Goal: Task Accomplishment & Management: Manage account settings

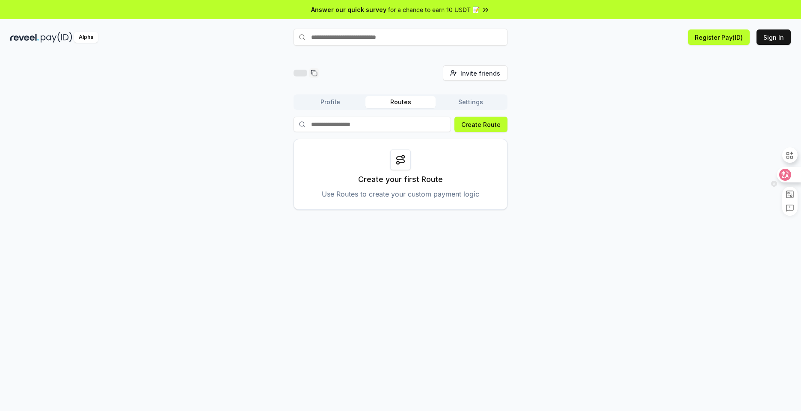
click at [791, 177] on div at bounding box center [788, 174] width 23 height 15
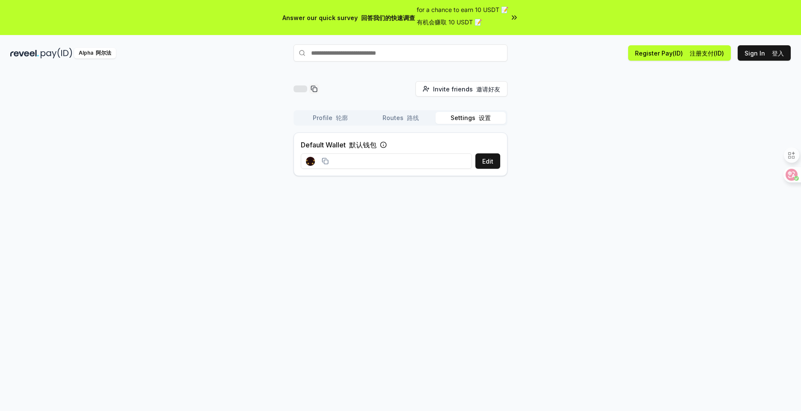
click at [479, 117] on font "设置" at bounding box center [485, 117] width 12 height 7
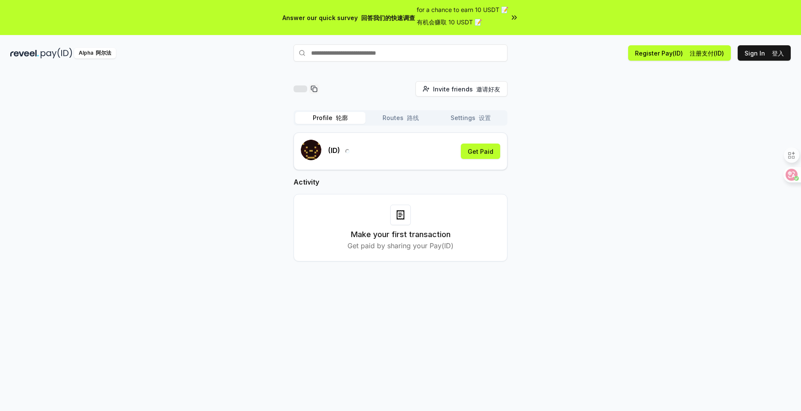
click at [327, 113] on button "Profile 轮廓" at bounding box center [330, 118] width 70 height 12
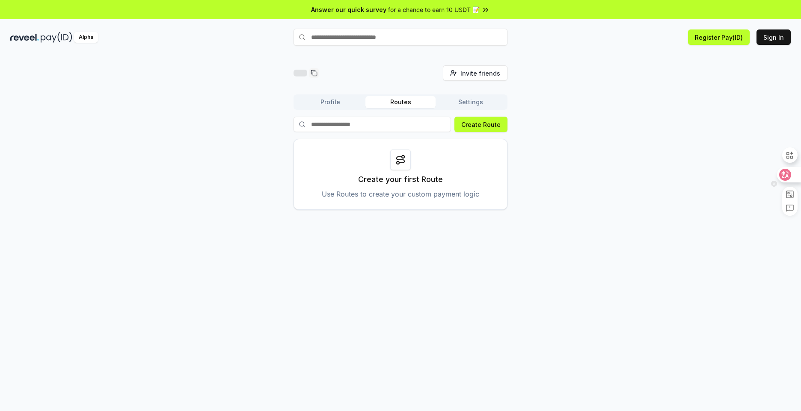
click at [787, 177] on icon at bounding box center [784, 174] width 7 height 7
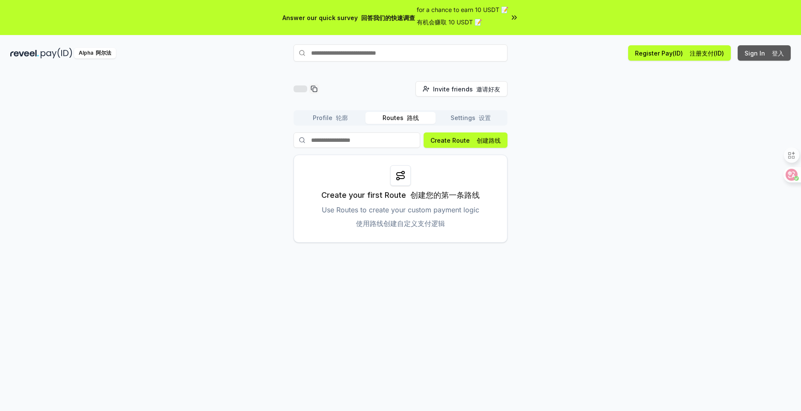
click at [760, 54] on button "Sign In 登入" at bounding box center [763, 52] width 53 height 15
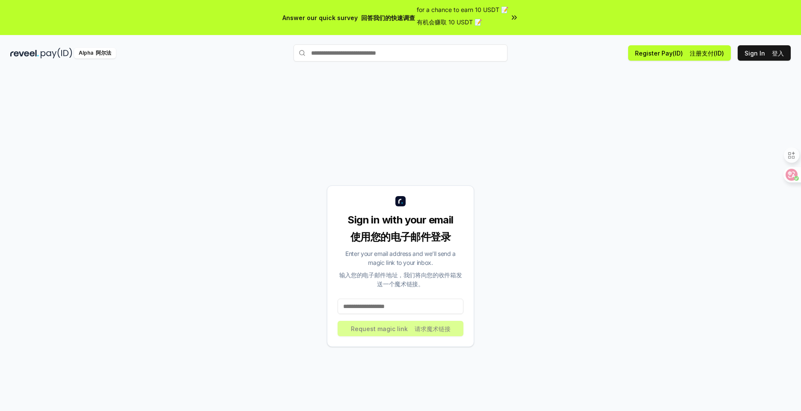
click at [381, 310] on input at bounding box center [400, 306] width 126 height 15
type input "**********"
click at [391, 326] on button "Request magic link 请求魔术链接" at bounding box center [400, 328] width 126 height 15
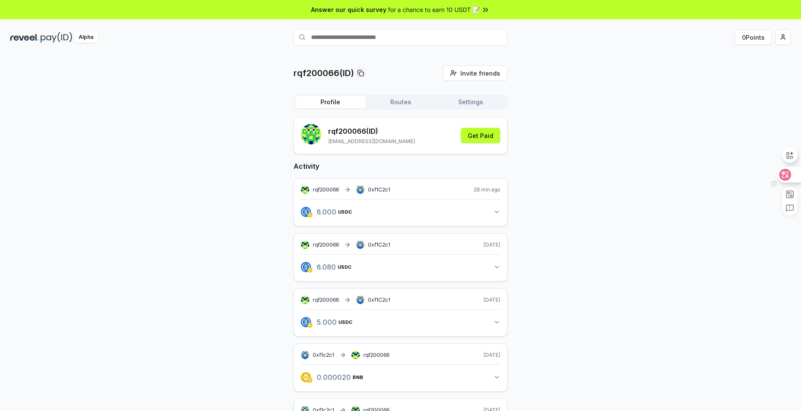
click at [784, 177] on icon at bounding box center [785, 175] width 9 height 9
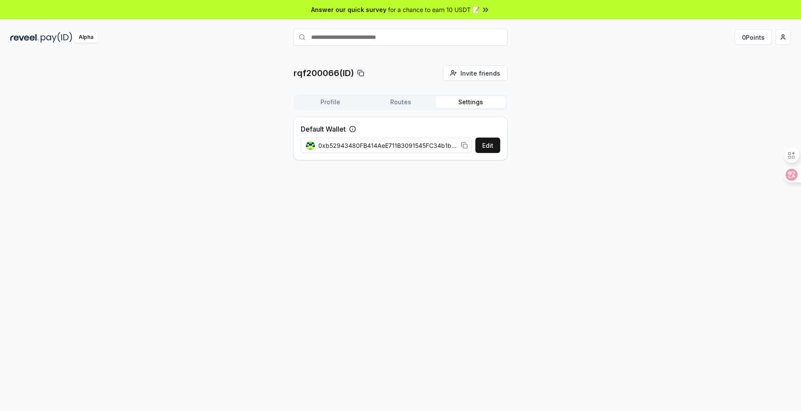
click at [473, 102] on button "Settings" at bounding box center [470, 102] width 70 height 12
click at [414, 145] on span "0xb52943480FB414AeE711B3091545FC34b1b6DdE3" at bounding box center [387, 145] width 139 height 9
click at [392, 105] on button "Routes" at bounding box center [400, 102] width 70 height 12
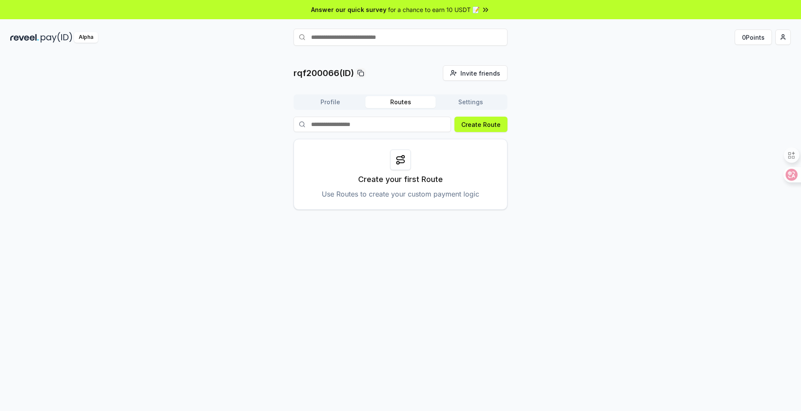
click at [353, 101] on button "Profile" at bounding box center [330, 102] width 70 height 12
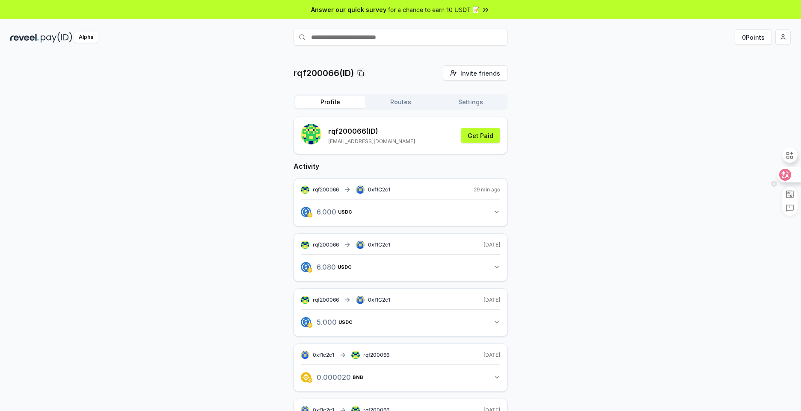
click at [792, 175] on div at bounding box center [788, 174] width 23 height 15
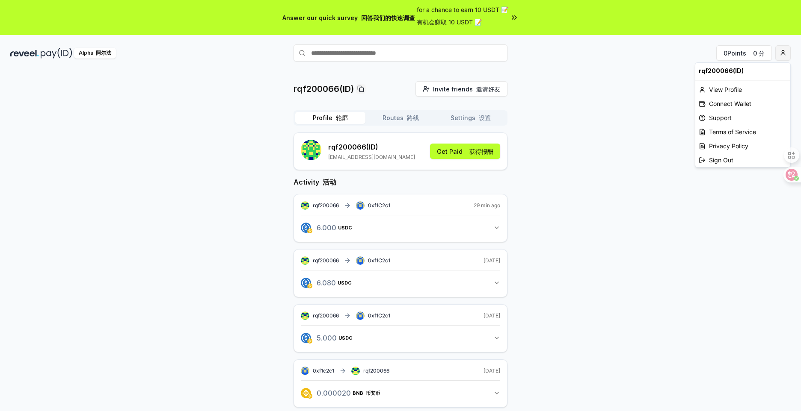
click at [785, 53] on html "Answer our quick survey 回答我们的快速调查 for a chance to earn 10 USDT 📝 有机会赚取 10 USDT …" at bounding box center [400, 205] width 801 height 411
click at [742, 89] on div "View Profile 查看个人资料" at bounding box center [742, 90] width 95 height 14
click at [364, 146] on p "rqf200066 (ID)" at bounding box center [371, 147] width 87 height 10
click at [398, 116] on button "Routes 路线" at bounding box center [400, 118] width 70 height 12
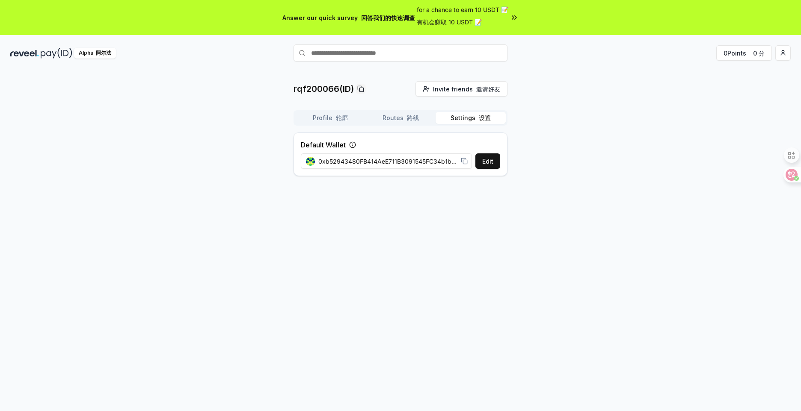
click at [481, 120] on font "设置" at bounding box center [485, 117] width 12 height 7
click at [83, 56] on div "Alpha 阿尔法" at bounding box center [95, 53] width 42 height 11
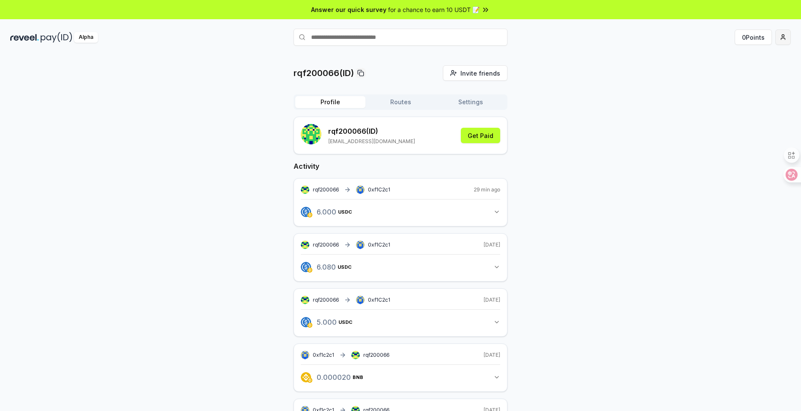
click at [780, 40] on html "Answer our quick survey for a chance to earn 10 USDT 📝 Alpha 0 Points rqf200066…" at bounding box center [400, 205] width 801 height 411
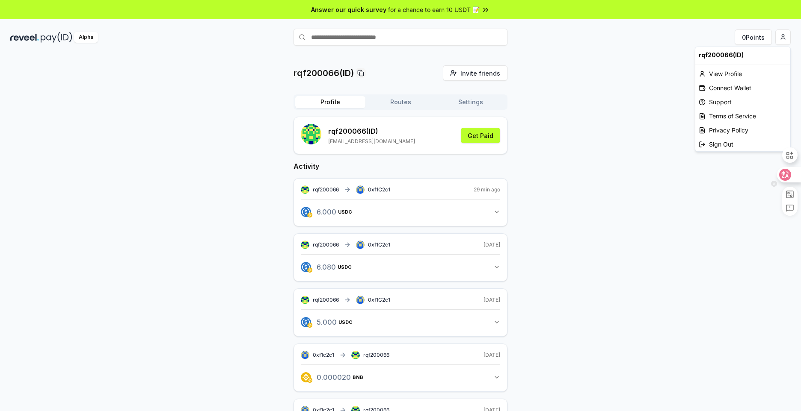
click at [787, 173] on icon at bounding box center [785, 175] width 9 height 9
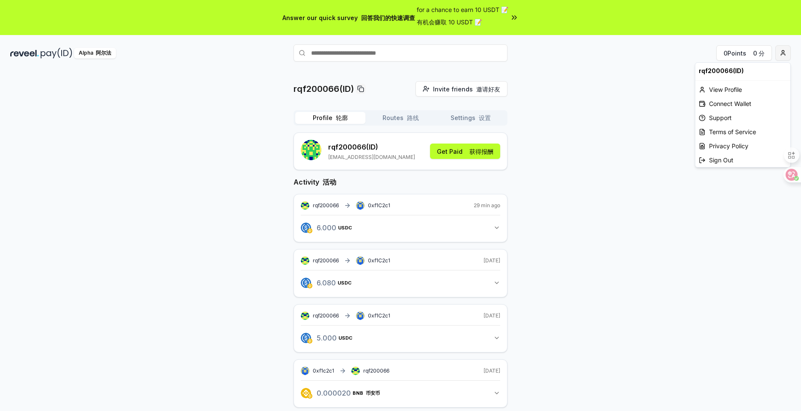
click at [780, 55] on html "Answer our quick survey 回答我们的快速调查 for a chance to earn 10 USDT 📝 有机会赚取 10 USDT …" at bounding box center [400, 205] width 801 height 411
click at [732, 89] on div "View Profile 查看个人资料" at bounding box center [742, 90] width 95 height 14
click at [781, 54] on html "Answer our quick survey 回答我们的快速调查 for a chance to earn 10 USDT 📝 有机会赚取 10 USDT …" at bounding box center [400, 205] width 801 height 411
click at [740, 99] on div "Connect Wallet 连接钱包" at bounding box center [742, 104] width 95 height 14
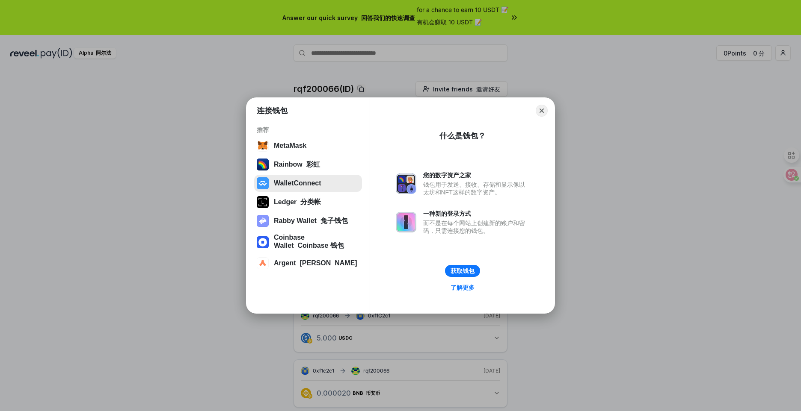
click at [317, 186] on button "WalletConnect" at bounding box center [308, 183] width 108 height 17
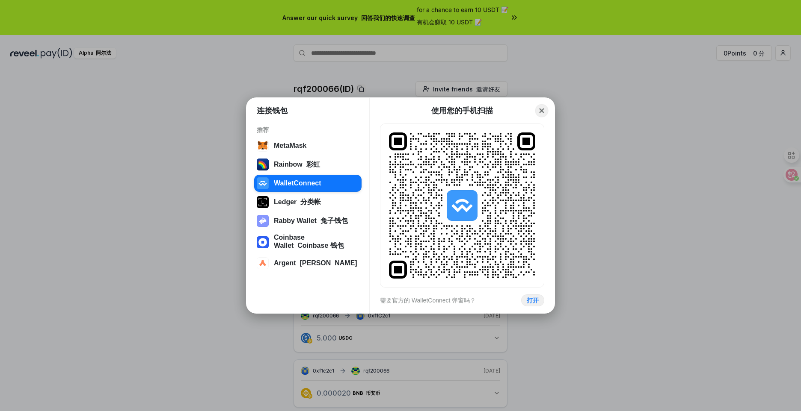
click at [540, 112] on button "Close" at bounding box center [541, 110] width 13 height 13
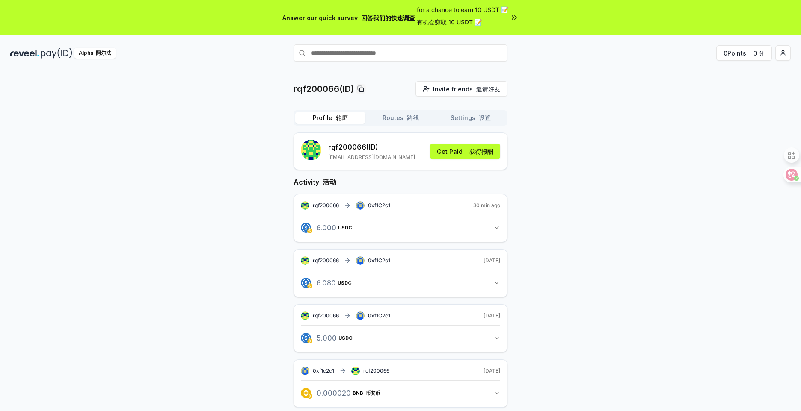
drag, startPoint x: 325, startPoint y: 205, endPoint x: 325, endPoint y: 196, distance: 9.0
click at [325, 205] on span "rqf200066" at bounding box center [326, 205] width 26 height 7
click at [308, 148] on rect "submit" at bounding box center [309, 148] width 2 height 2
click at [464, 145] on button "Get Paid 获得报酬" at bounding box center [465, 151] width 70 height 15
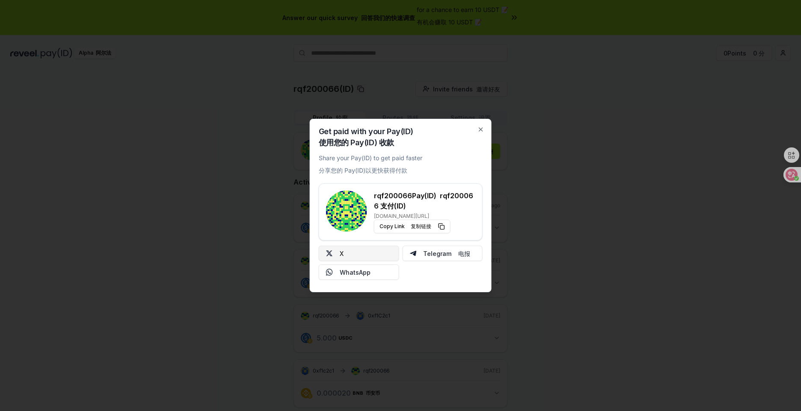
click at [357, 252] on button "X" at bounding box center [359, 253] width 80 height 15
click at [479, 128] on icon "button" at bounding box center [480, 129] width 3 height 3
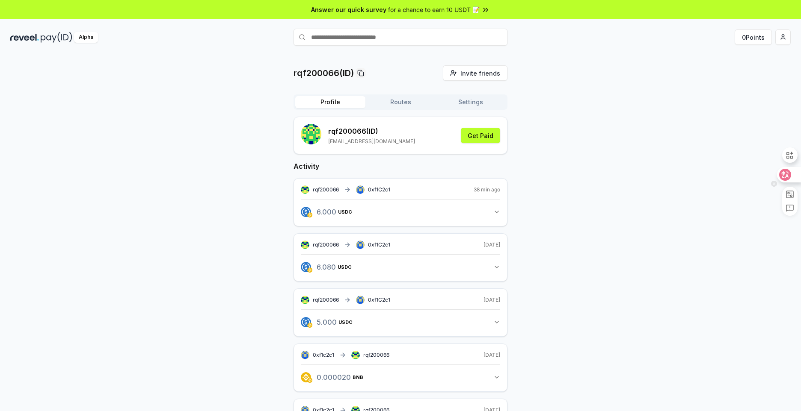
click at [787, 178] on icon at bounding box center [785, 175] width 9 height 9
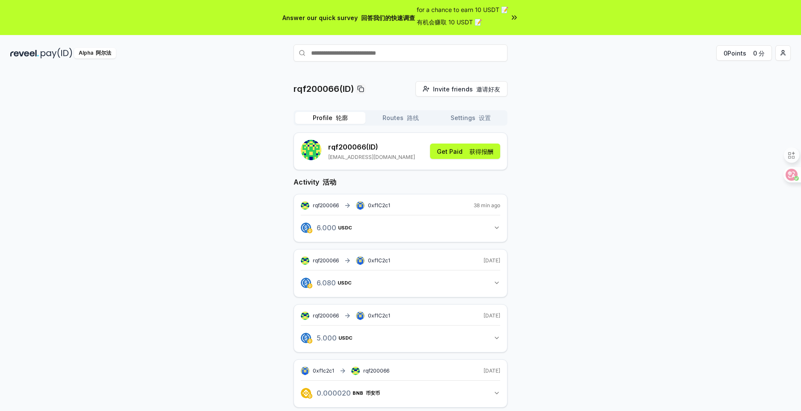
click at [481, 121] on font "设置" at bounding box center [482, 118] width 15 height 9
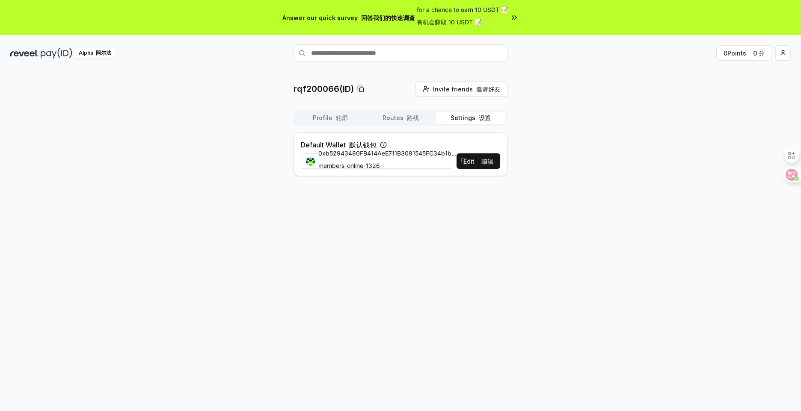
click at [470, 166] on div "0xb52943480FB414AeE711B3091545FC34b1b6DdE3 members-online-1326" at bounding box center [387, 161] width 172 height 35
click at [488, 164] on font "编辑" at bounding box center [487, 161] width 12 height 7
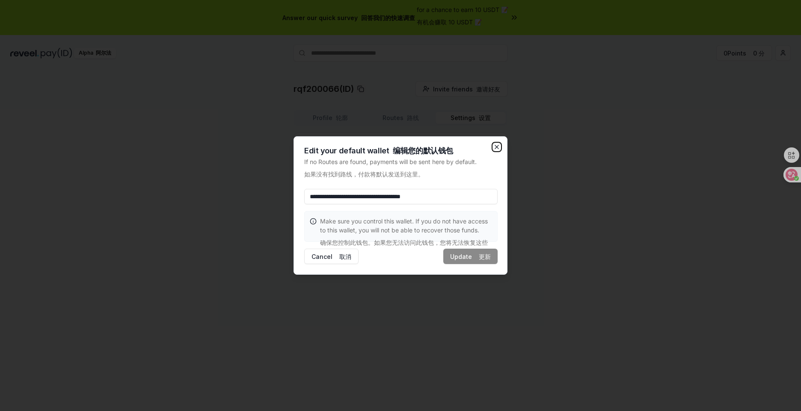
click at [496, 145] on icon "button" at bounding box center [496, 147] width 7 height 7
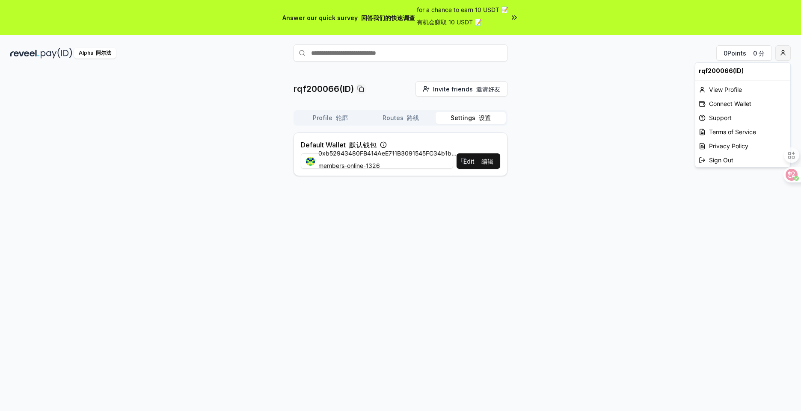
click at [781, 59] on html "Answer our quick survey 回答我们的快速调查 for a chance to earn 10 USDT 📝 有机会赚取 10 USDT …" at bounding box center [400, 205] width 801 height 411
click at [739, 137] on div "Terms of Service 服务条款" at bounding box center [742, 132] width 95 height 14
click at [781, 53] on html "Answer our quick survey 回答我们的快速调查 for a chance to earn 10 USDT 📝 有机会赚取 10 USDT …" at bounding box center [400, 205] width 801 height 411
click at [736, 92] on div "View Profile 查看个人资料" at bounding box center [742, 90] width 95 height 14
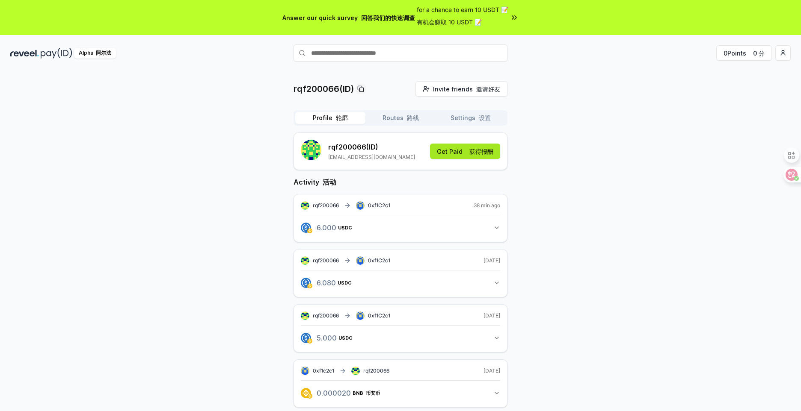
click at [484, 151] on font "获得报酬" at bounding box center [481, 151] width 24 height 7
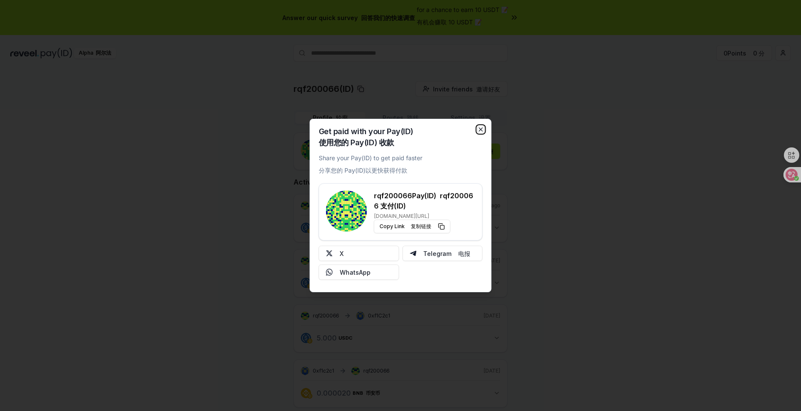
click at [477, 127] on icon "button" at bounding box center [480, 129] width 7 height 7
